Goal: Book appointment/travel/reservation

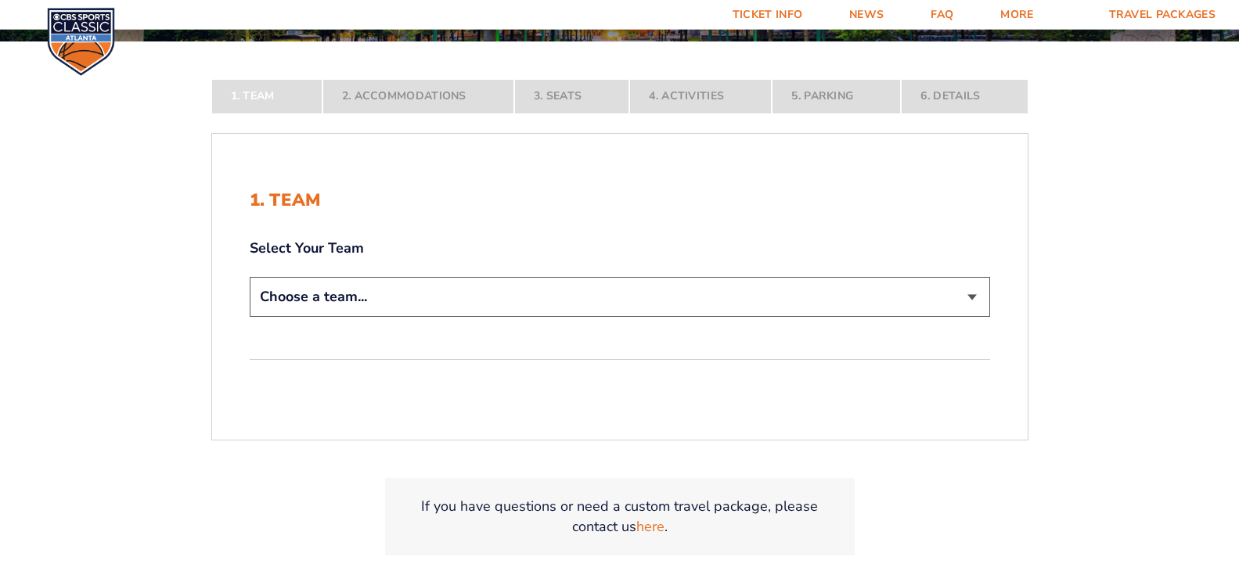
scroll to position [293, 0]
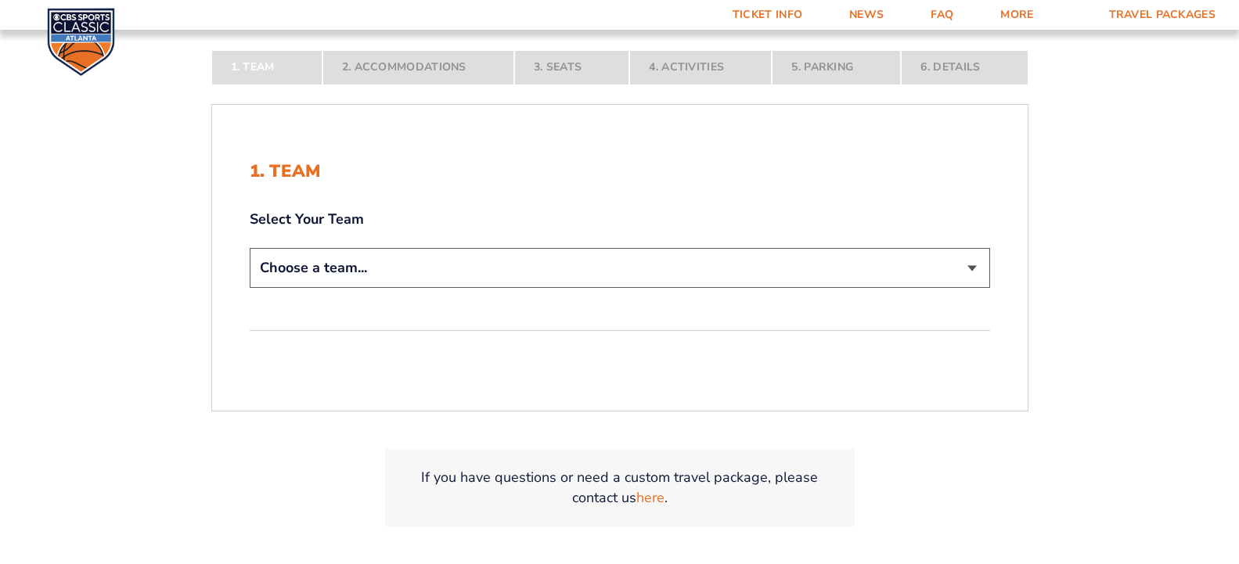
click at [250, 248] on select "Choose a team... [US_STATE] Wildcats [US_STATE] State Buckeyes [US_STATE] Tar H…" at bounding box center [620, 268] width 740 height 40
select select "12956"
click option "[US_STATE] Wildcats" at bounding box center [0, 0] width 0 height 0
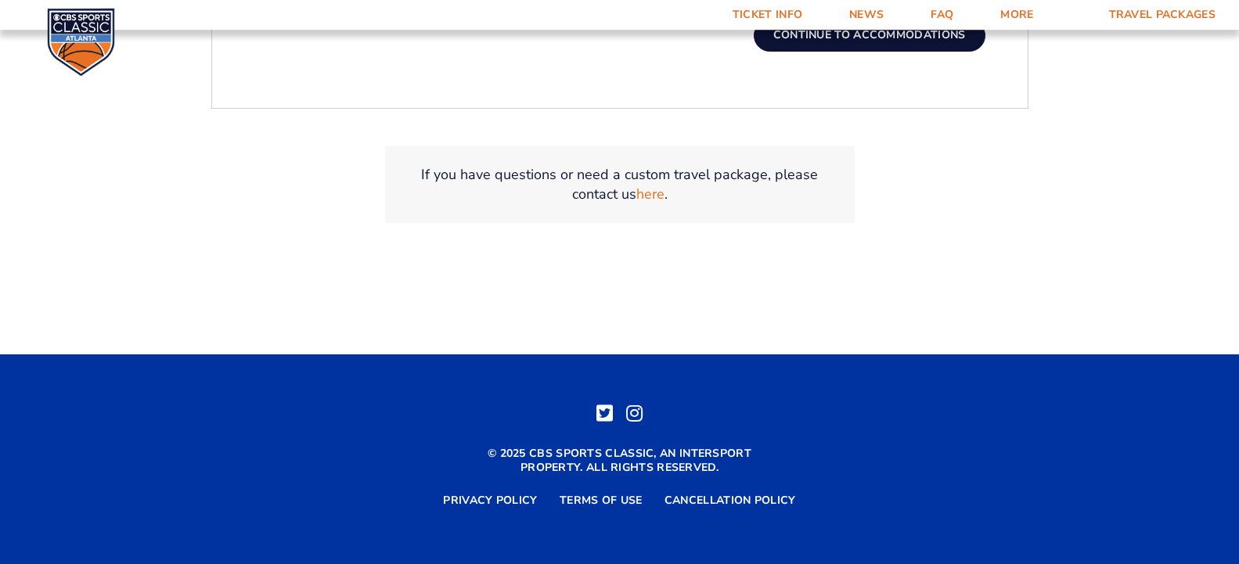
scroll to position [792, 0]
click at [985, 51] on button "Continue To Accommodations" at bounding box center [870, 35] width 232 height 31
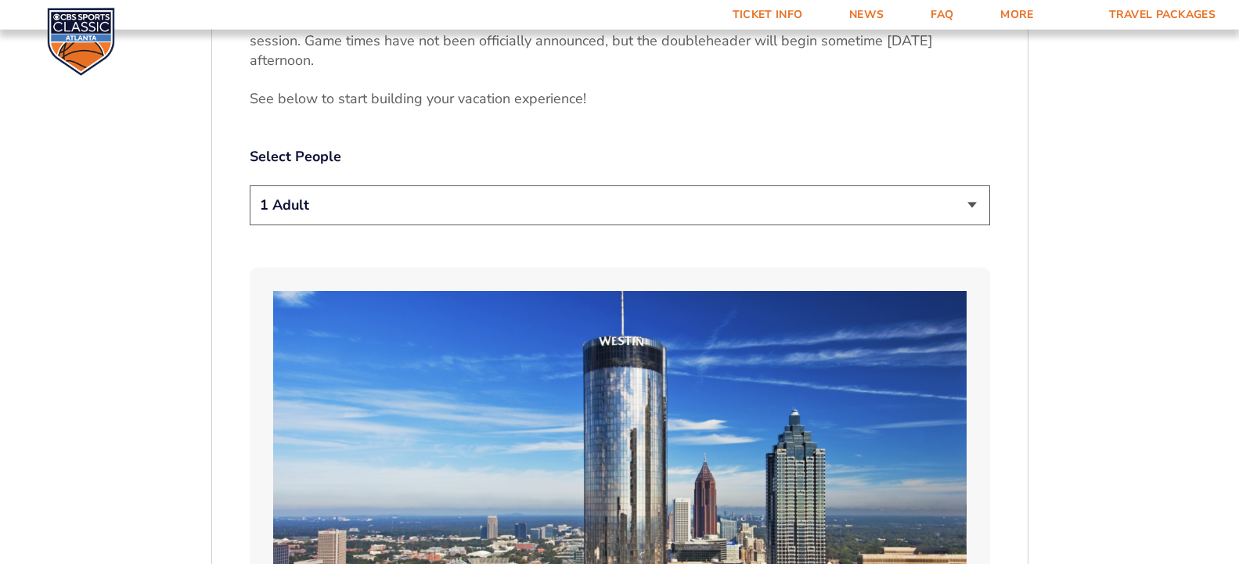
scroll to position [820, 0]
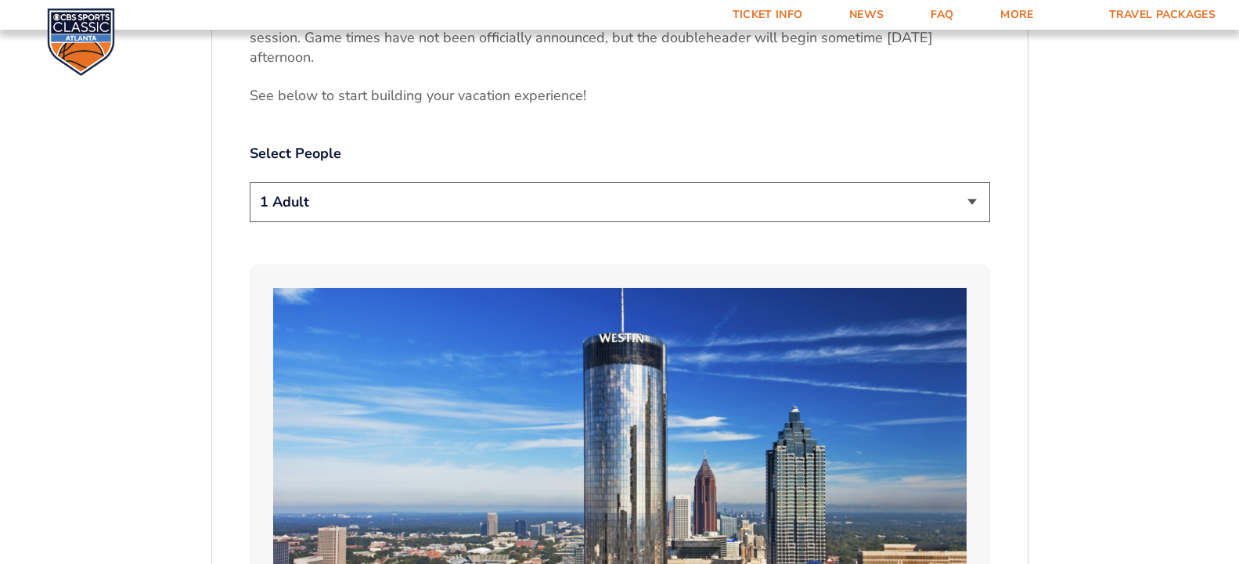
click at [250, 182] on select "1 Adult 2 Adults 3 Adults 4 Adults 2 Adults + 1 Child 2 Adults + 2 Children 2 A…" at bounding box center [620, 202] width 740 height 40
select select "3 Adults"
click option "3 Adults" at bounding box center [0, 0] width 0 height 0
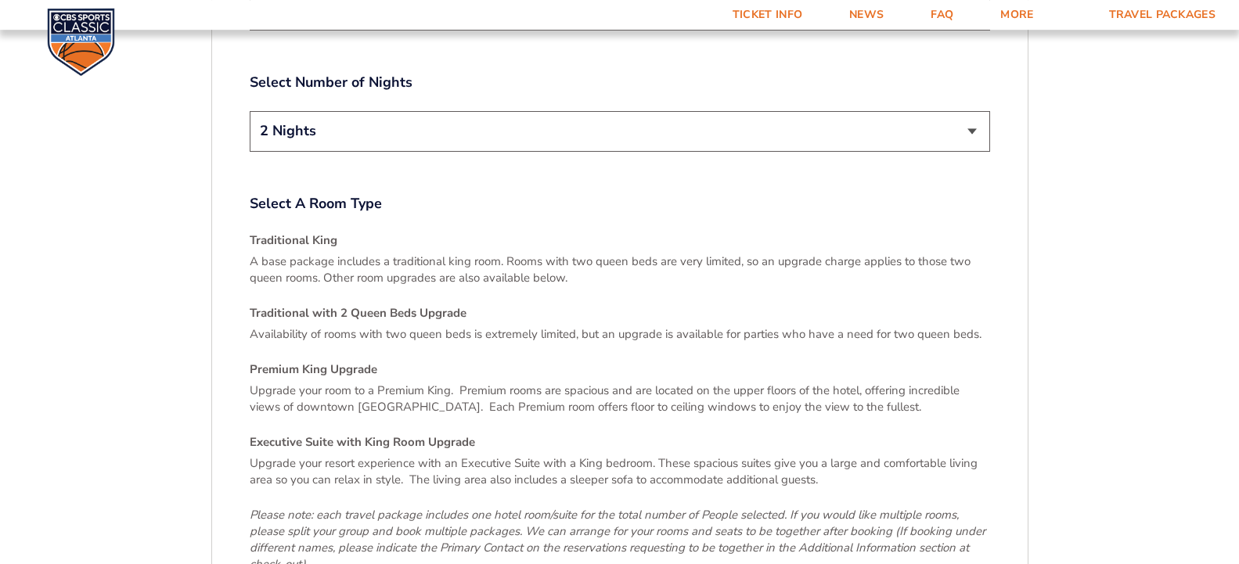
scroll to position [2128, 0]
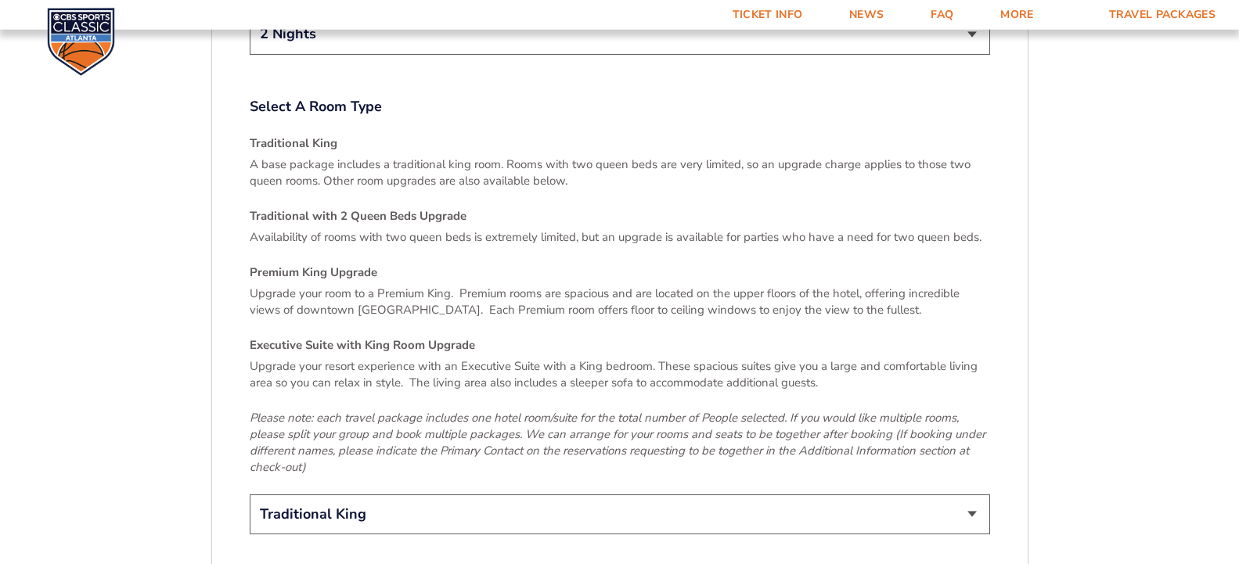
scroll to position [2232, 0]
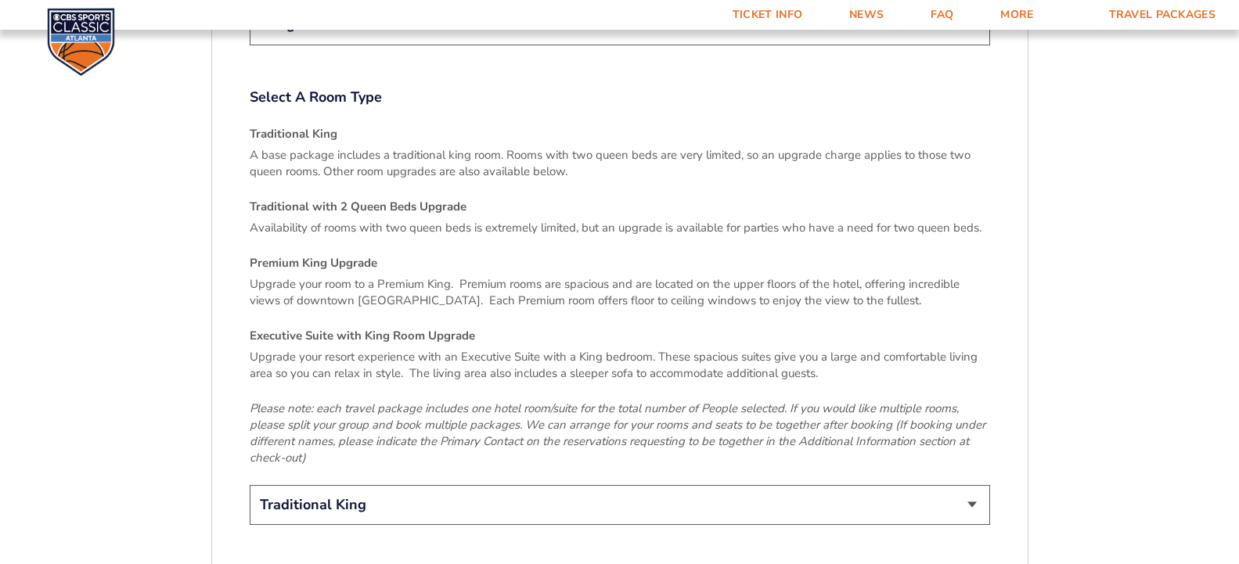
click at [250, 5] on select "2 Nights 3 Nights" at bounding box center [620, 25] width 740 height 40
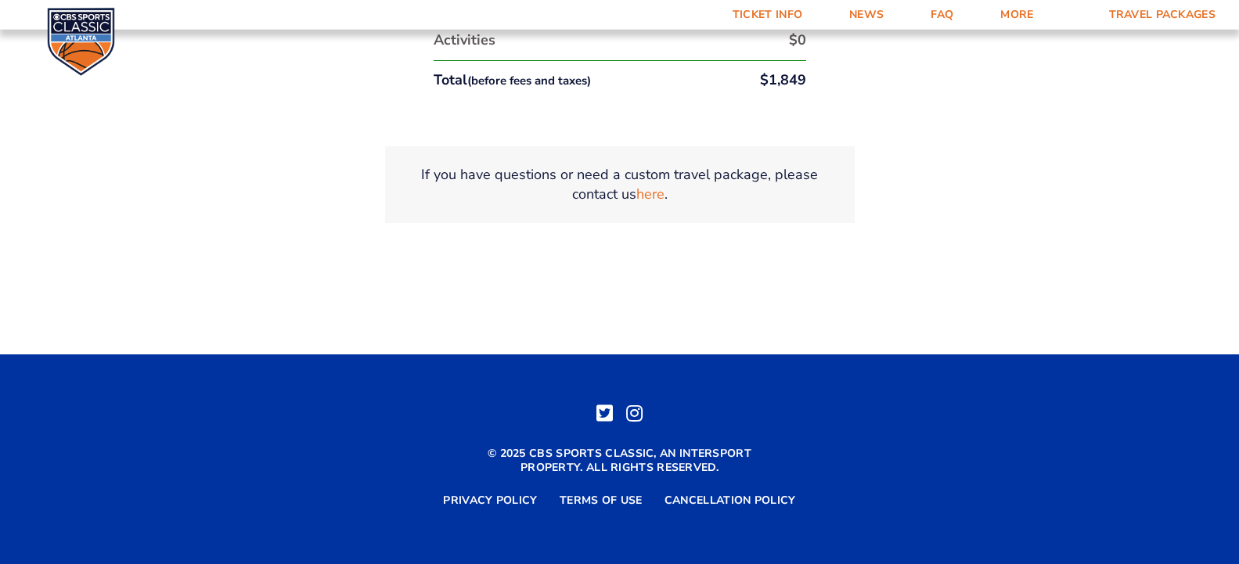
scroll to position [3781, 0]
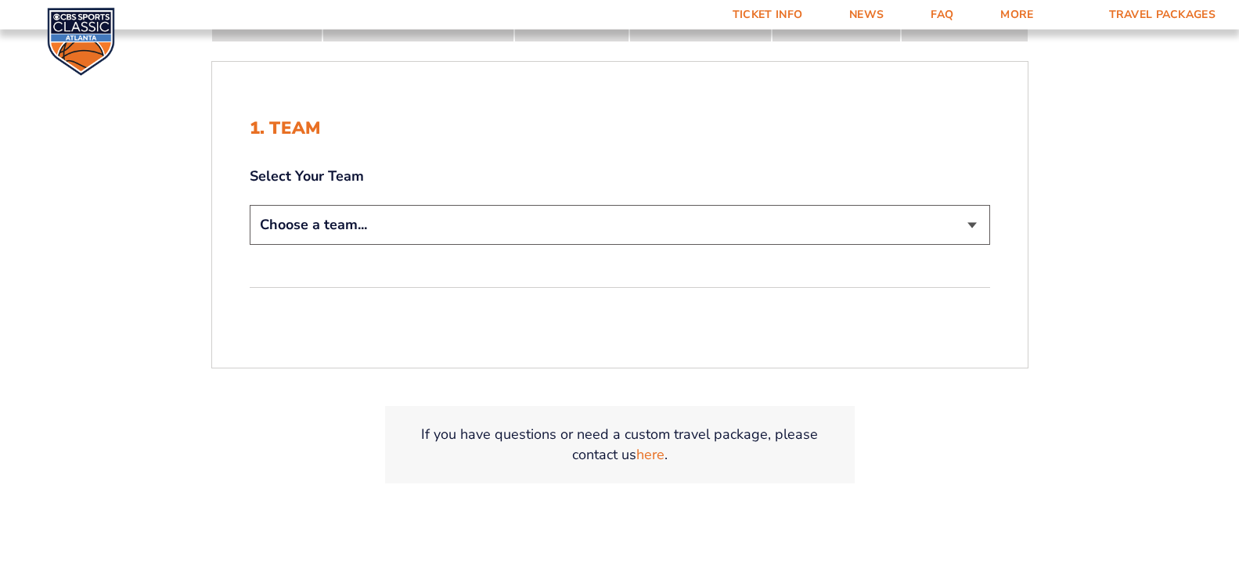
scroll to position [344, 0]
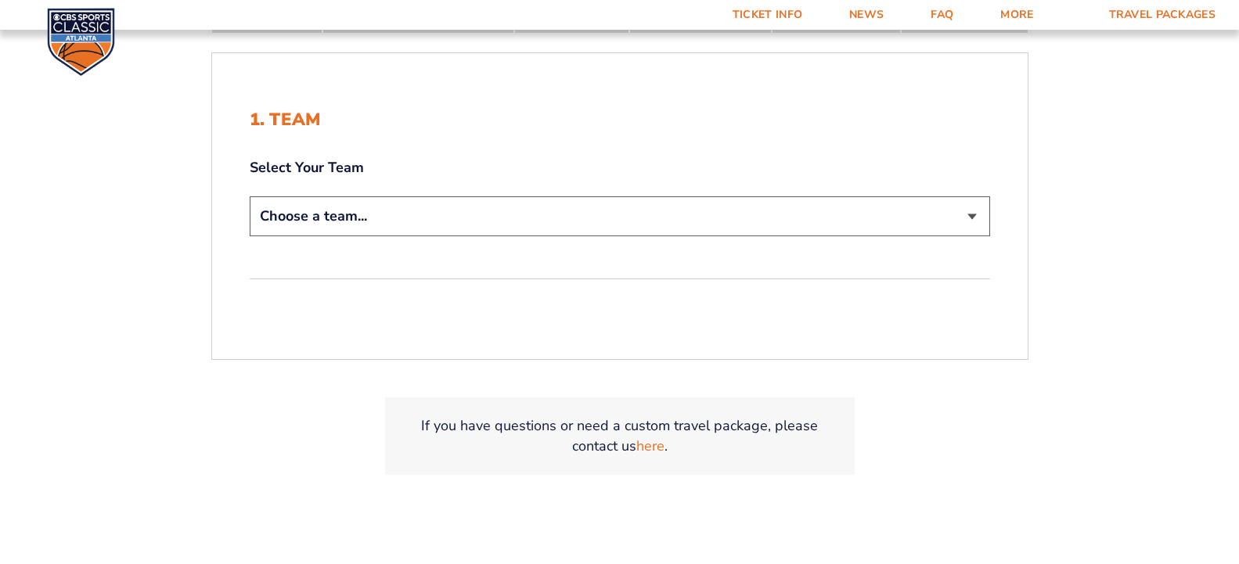
click at [250, 196] on select "Choose a team... [US_STATE] Wildcats [US_STATE] State Buckeyes [US_STATE] Tar H…" at bounding box center [620, 216] width 740 height 40
select select "12956"
click option "[US_STATE] Wildcats" at bounding box center [0, 0] width 0 height 0
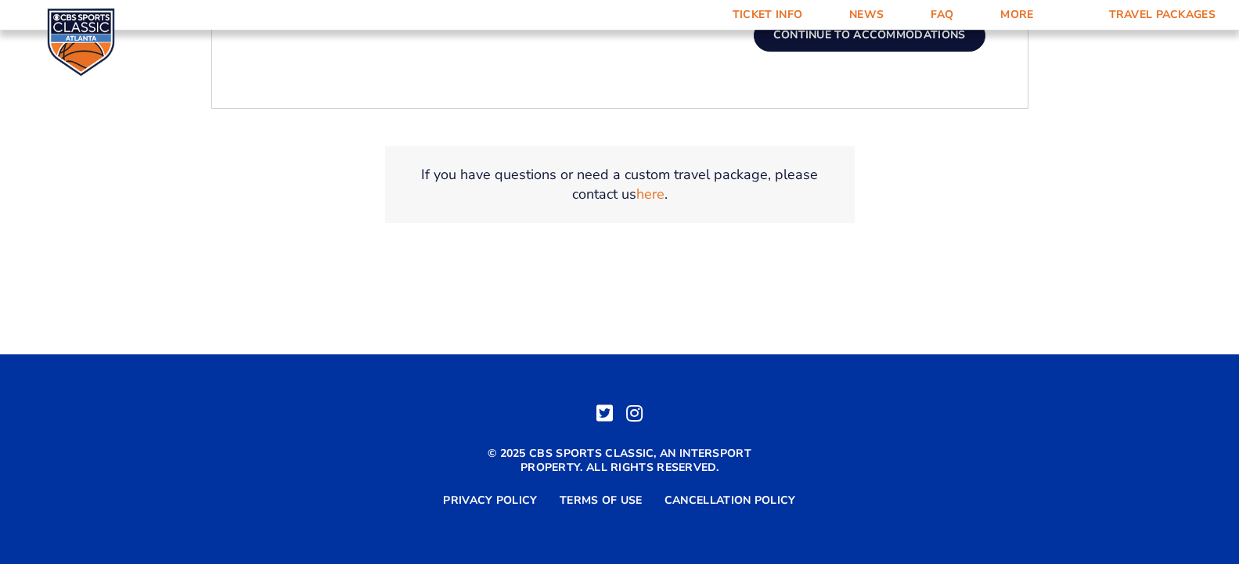
scroll to position [913, 0]
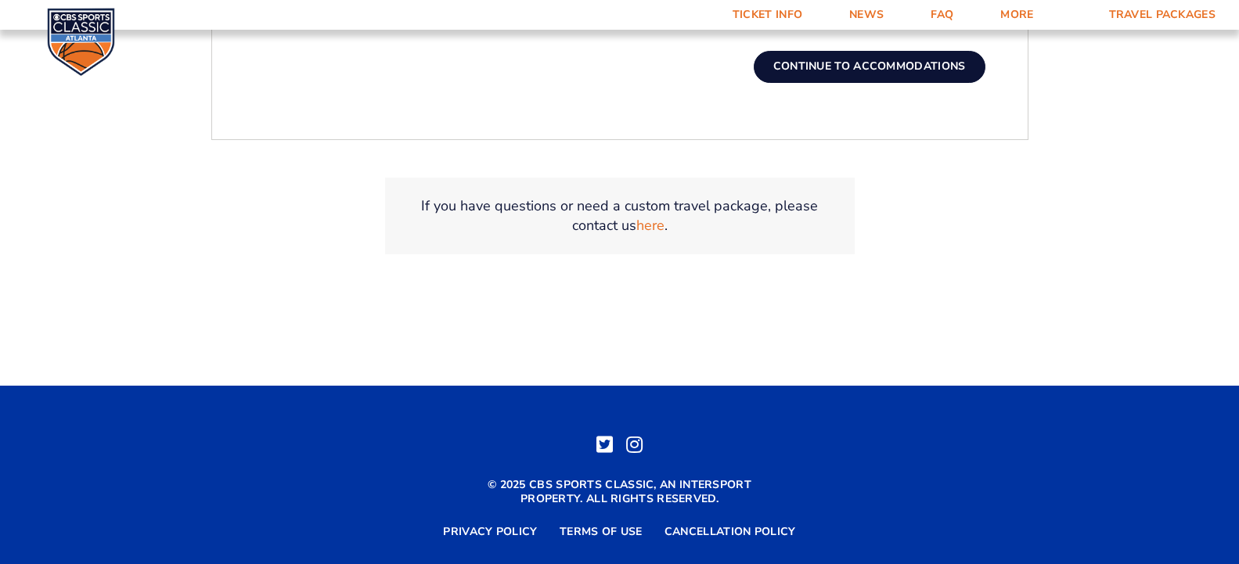
click at [833, 82] on button "Continue To Accommodations" at bounding box center [870, 66] width 232 height 31
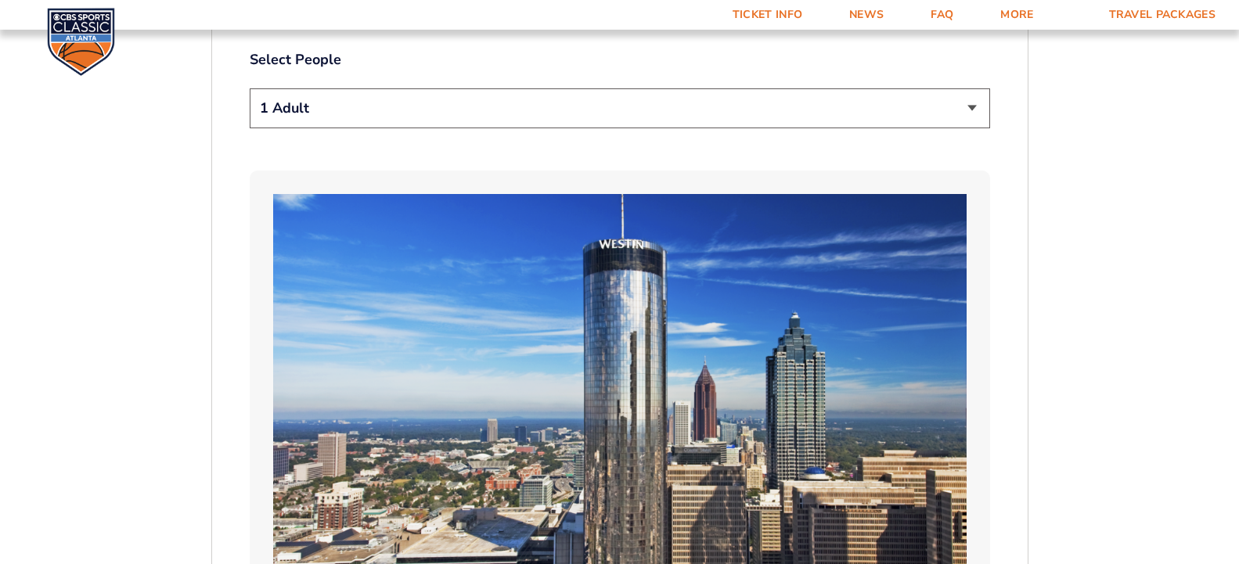
scroll to position [923, 0]
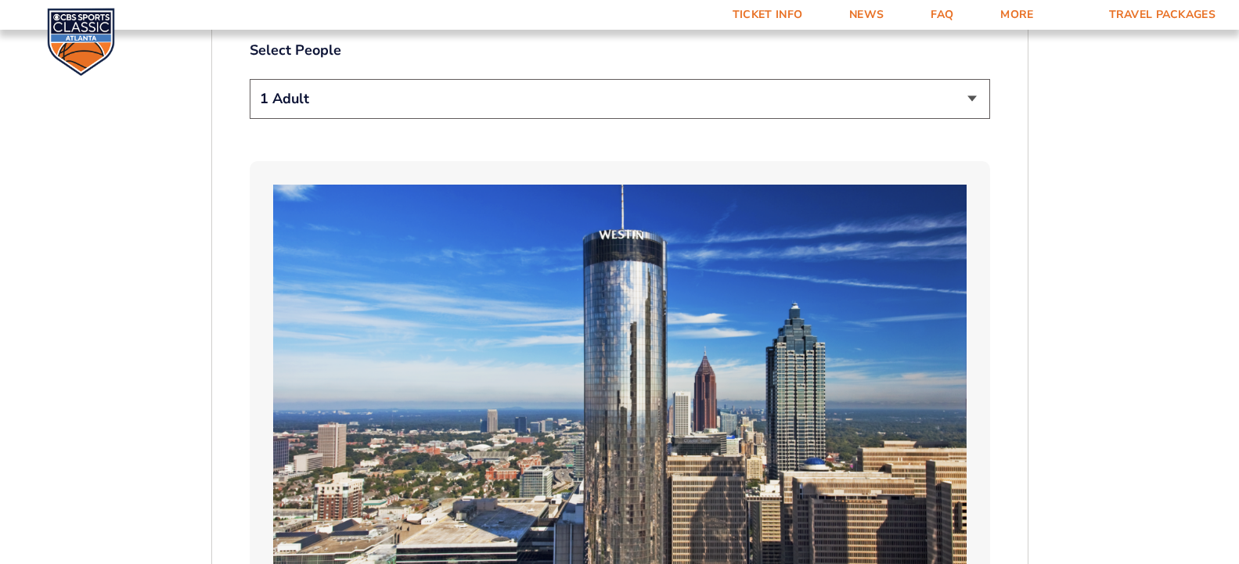
click at [250, 79] on select "1 Adult 2 Adults 3 Adults 4 Adults 2 Adults + 1 Child 2 Adults + 2 Children 2 A…" at bounding box center [620, 99] width 740 height 40
select select "3 Adults"
click option "3 Adults" at bounding box center [0, 0] width 0 height 0
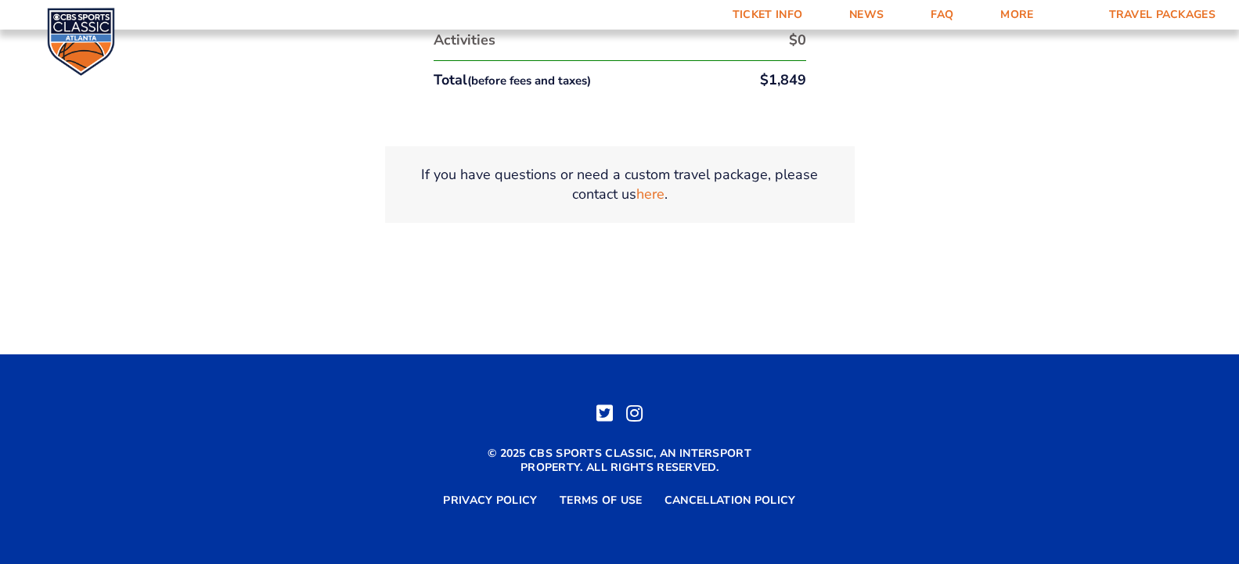
scroll to position [3368, 0]
